Goal: Transaction & Acquisition: Obtain resource

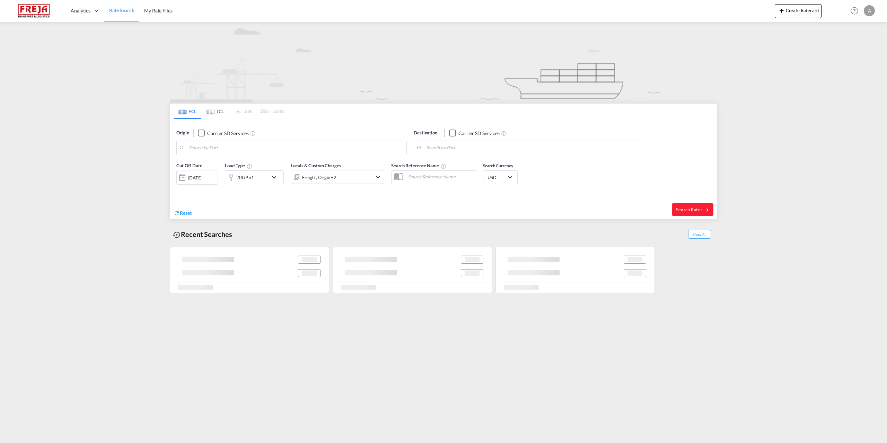
type input "[GEOGRAPHIC_DATA], DKFRC"
type input "[GEOGRAPHIC_DATA], TNTUN"
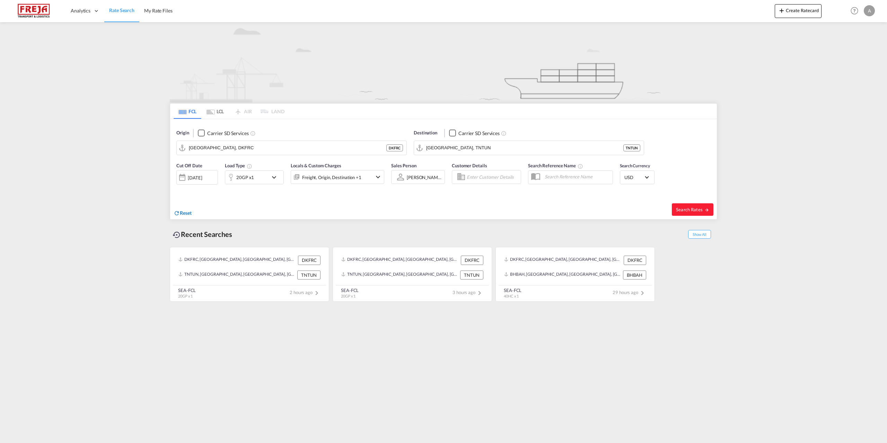
click at [178, 214] on md-icon "icon-refresh" at bounding box center [177, 213] width 6 height 6
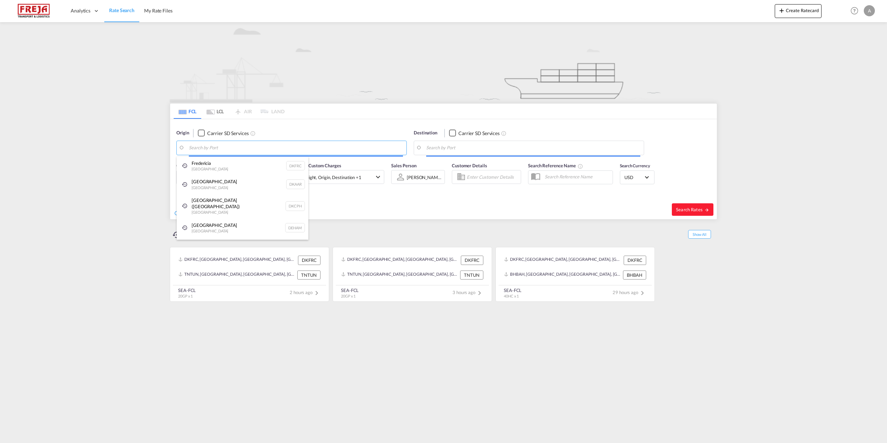
click at [241, 147] on body "Analytics Reports Dashboard Rate Search My Rate Files Analytics" at bounding box center [443, 221] width 887 height 443
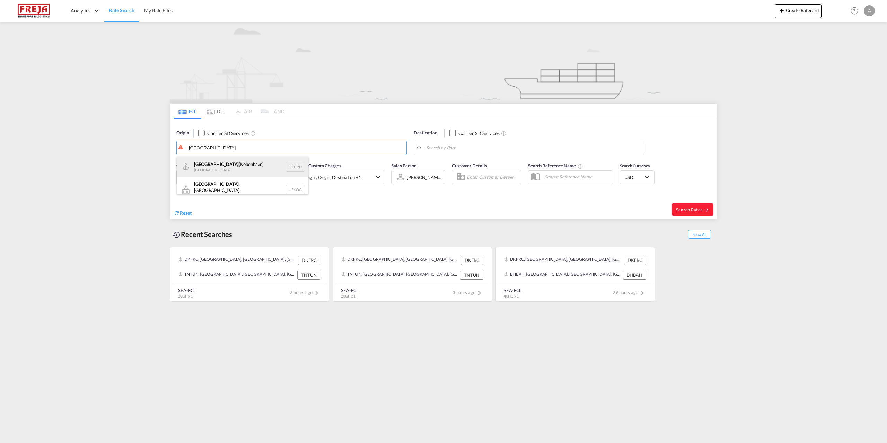
click at [234, 167] on div "[GEOGRAPHIC_DATA] ([GEOGRAPHIC_DATA]) Denmark DKCPH" at bounding box center [243, 167] width 132 height 21
type input "[GEOGRAPHIC_DATA] ([GEOGRAPHIC_DATA]), DKCPH"
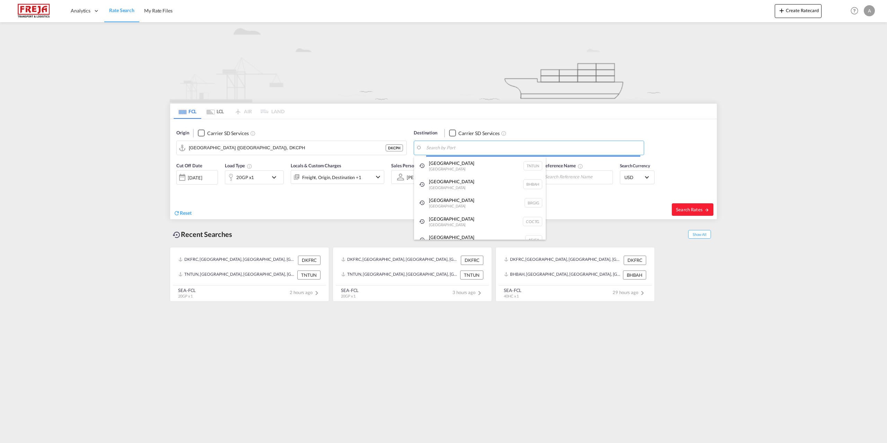
click at [473, 148] on body "Analytics Reports Dashboard Rate Search My Rate Files Analytics" at bounding box center [443, 221] width 887 height 443
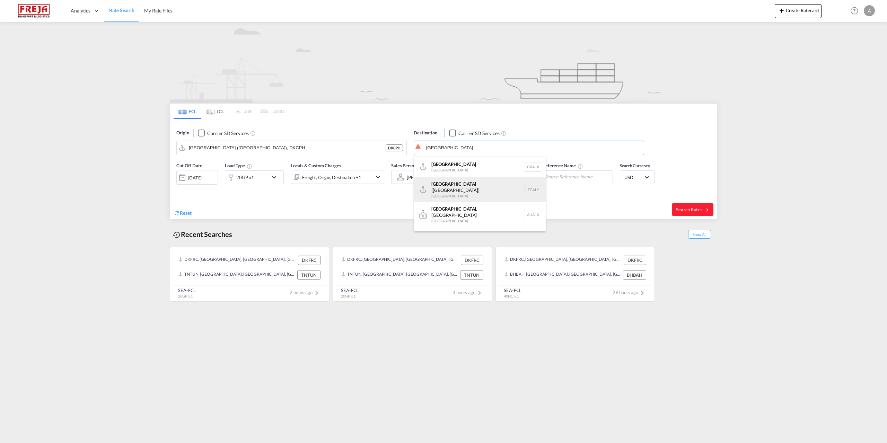
click at [455, 182] on div "Alexandria ([GEOGRAPHIC_DATA]) [GEOGRAPHIC_DATA] EGALY" at bounding box center [480, 189] width 132 height 25
type input "Alexandria ([GEOGRAPHIC_DATA]), EGALY"
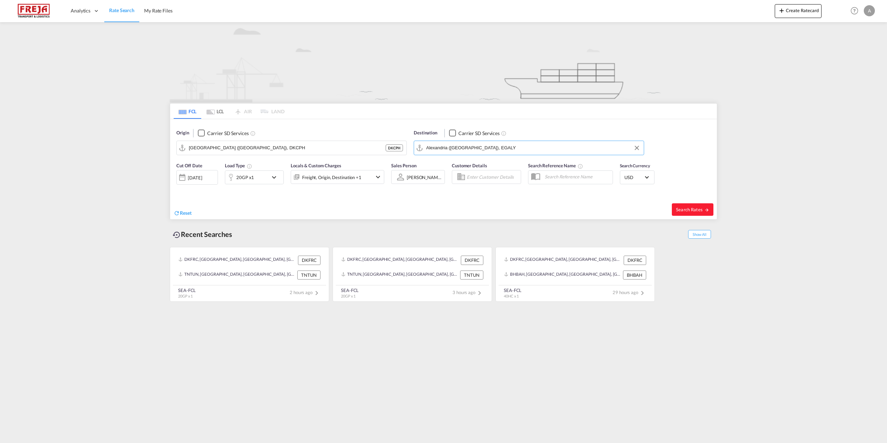
click at [273, 176] on md-icon "icon-chevron-down" at bounding box center [276, 177] width 12 height 8
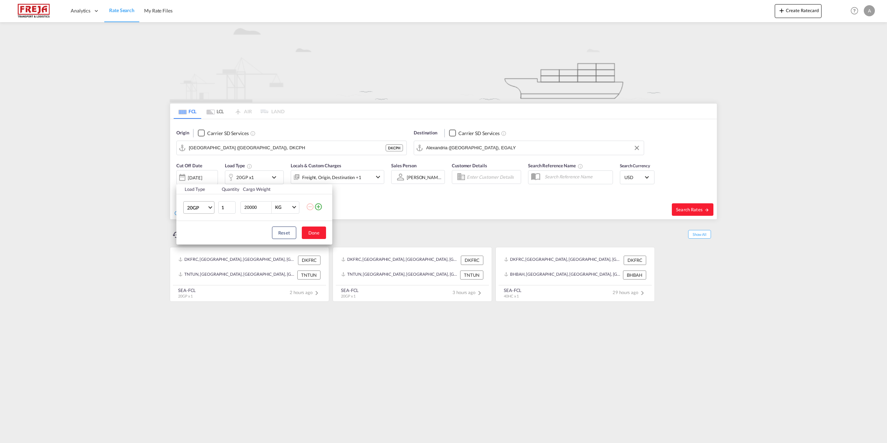
click at [211, 205] on span "Choose: \a20GP" at bounding box center [210, 207] width 4 height 4
click at [208, 244] on md-option "40HC" at bounding box center [204, 240] width 47 height 17
click at [232, 206] on input "2" at bounding box center [226, 207] width 17 height 12
click at [232, 206] on input "3" at bounding box center [226, 207] width 17 height 12
click at [232, 206] on input "4" at bounding box center [226, 207] width 17 height 12
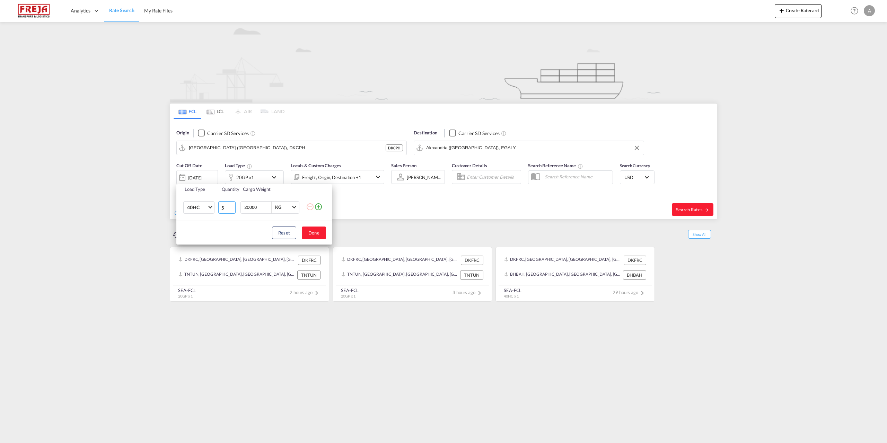
type input "5"
click at [232, 206] on input "5" at bounding box center [226, 207] width 17 height 12
click at [316, 233] on button "Done" at bounding box center [314, 233] width 24 height 12
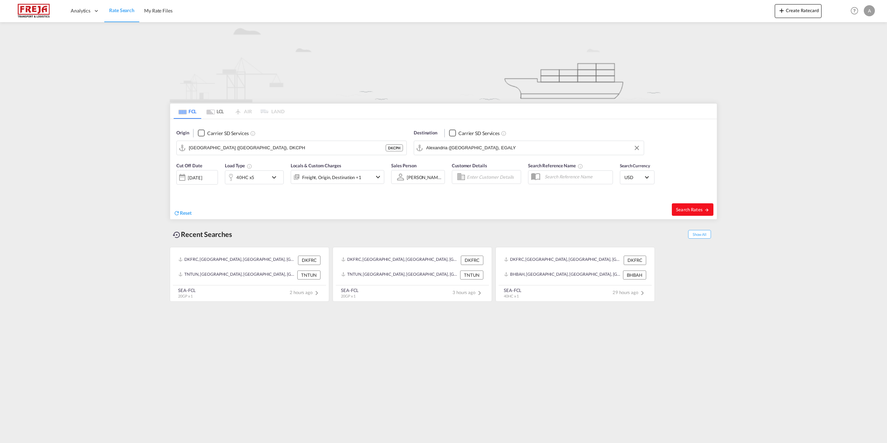
click at [685, 207] on span "Search Rates" at bounding box center [692, 210] width 33 height 6
type input "DKCPH to EGALY / [DATE]"
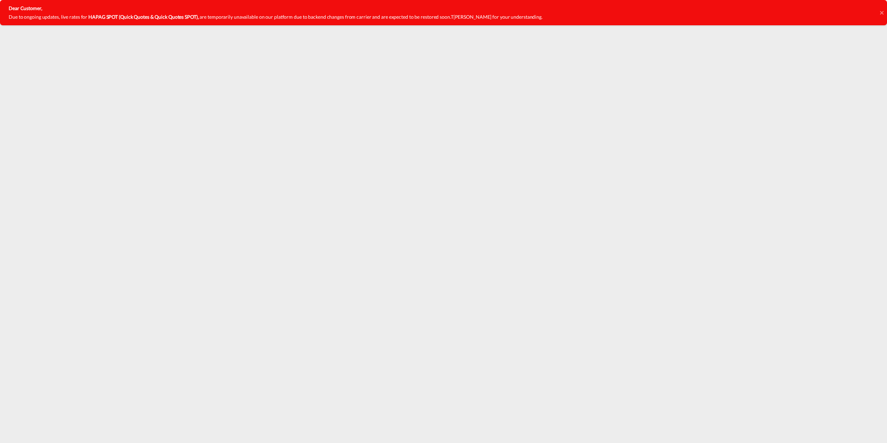
click at [881, 13] on icon at bounding box center [880, 12] width 3 height 3
